Goal: Information Seeking & Learning: Stay updated

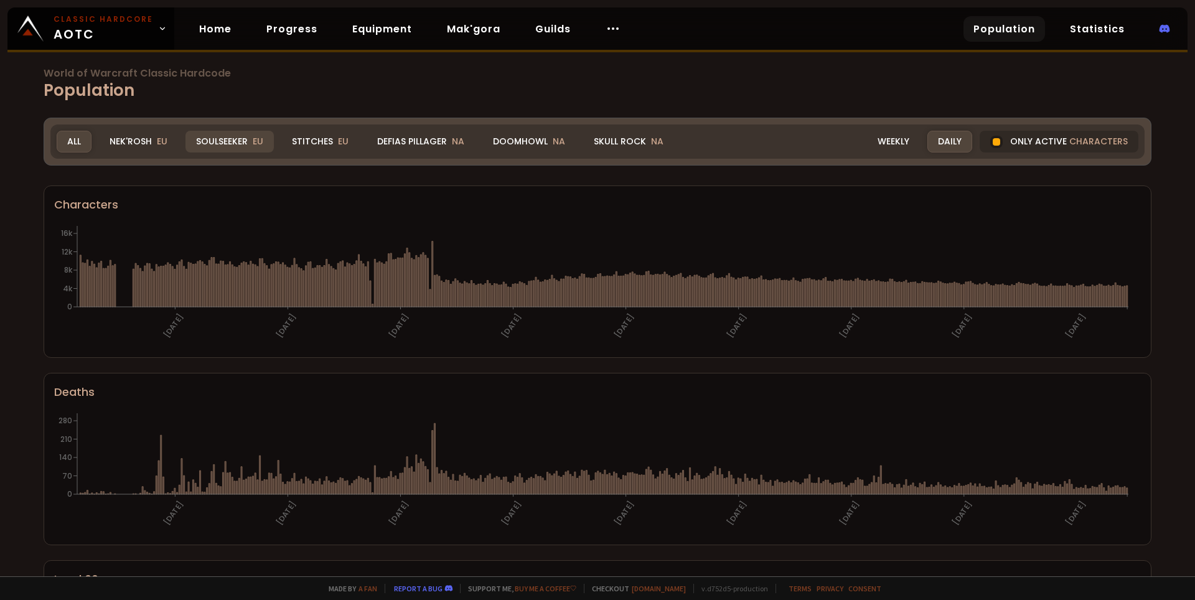
click at [273, 138] on div "Soulseeker EU" at bounding box center [229, 142] width 88 height 22
click at [251, 140] on div "Soulseeker EU" at bounding box center [229, 142] width 88 height 22
click at [249, 142] on div "Soulseeker EU" at bounding box center [229, 142] width 88 height 22
click at [882, 133] on div "Weekly" at bounding box center [893, 142] width 53 height 22
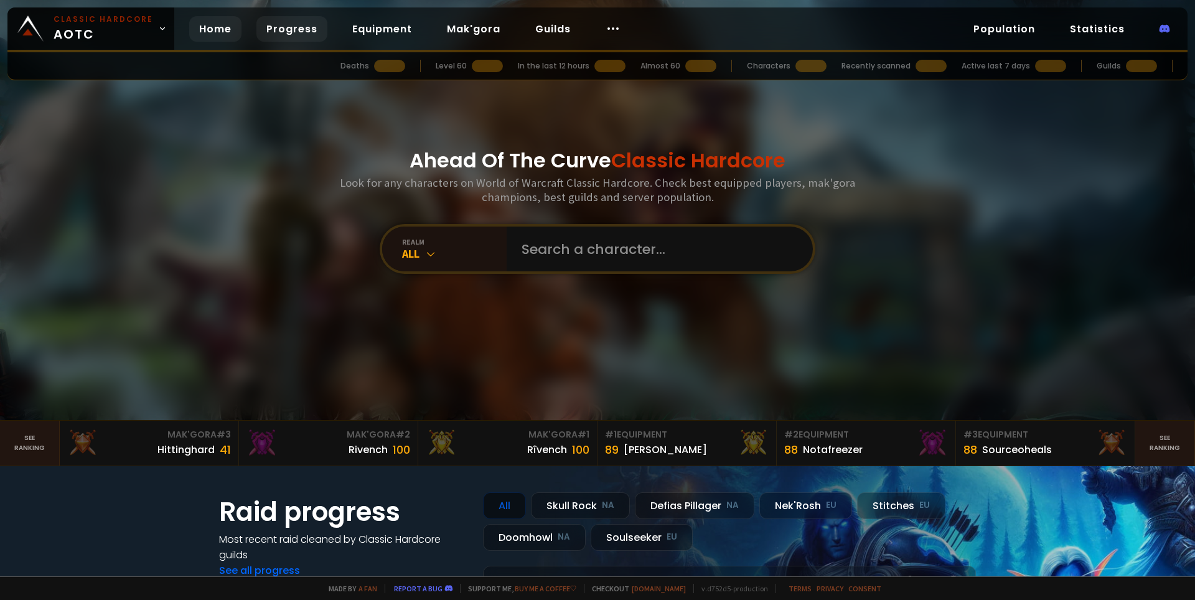
click at [283, 30] on link "Progress" at bounding box center [291, 29] width 71 height 26
click at [1011, 27] on link "Population" at bounding box center [1004, 29] width 82 height 26
click at [1009, 28] on link "Population" at bounding box center [1004, 29] width 82 height 26
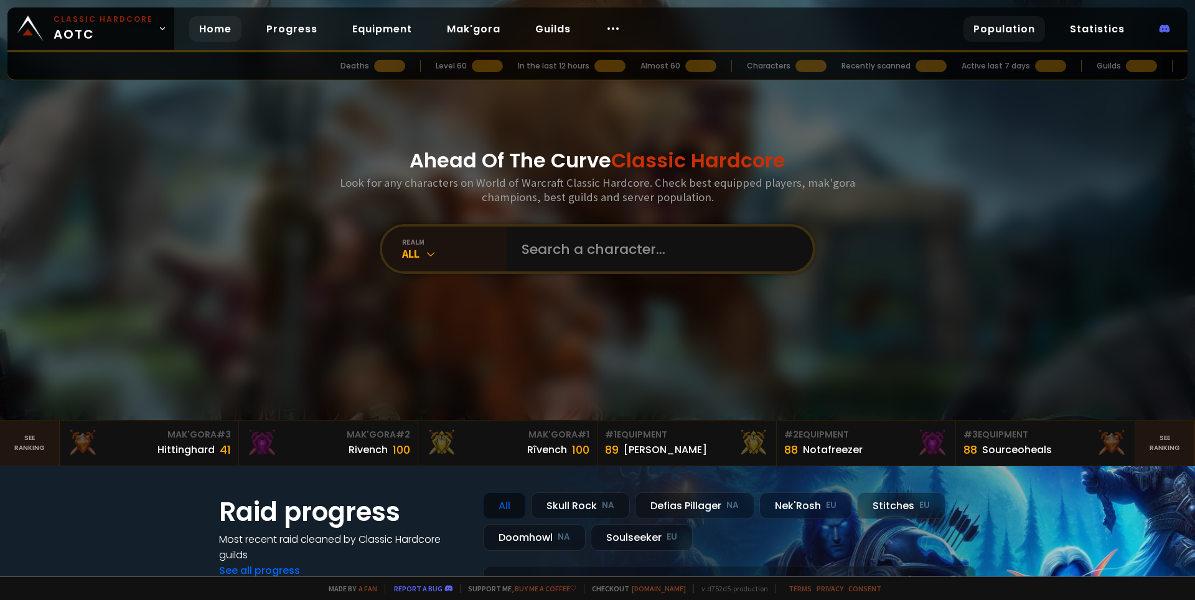
click at [994, 34] on link "Population" at bounding box center [1004, 29] width 82 height 26
